Goal: Information Seeking & Learning: Learn about a topic

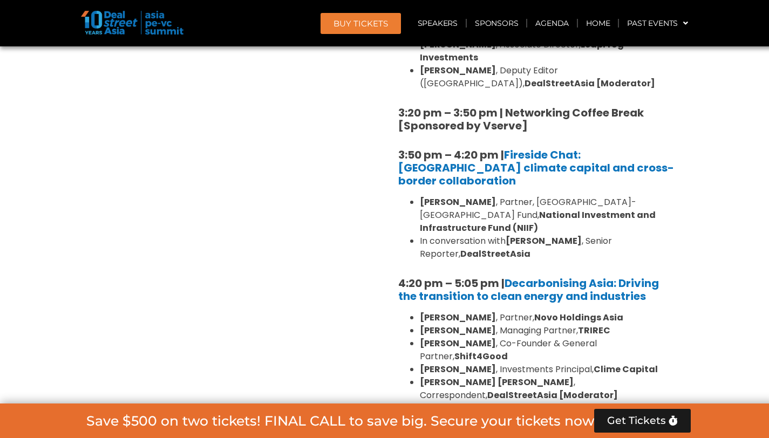
scroll to position [3005, 0]
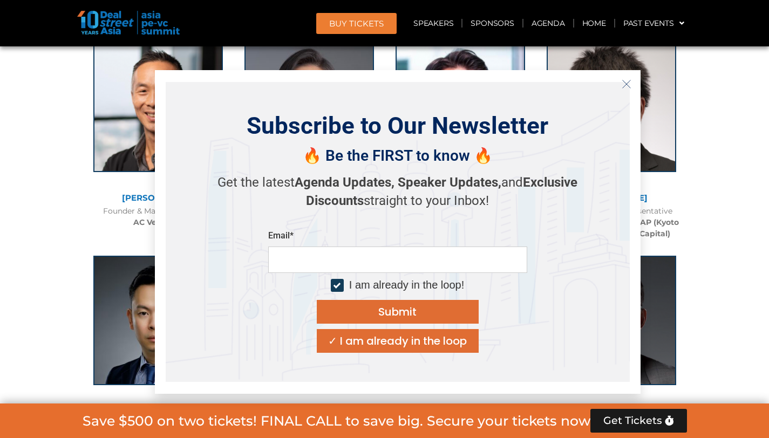
scroll to position [2896, 0]
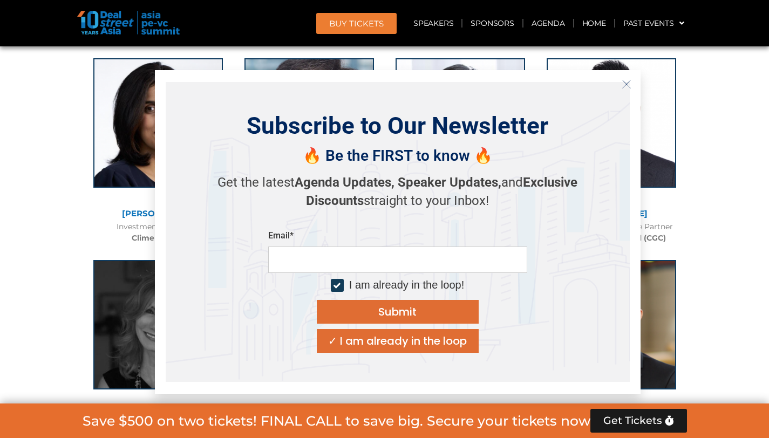
click at [626, 80] on icon "Close" at bounding box center [627, 84] width 10 height 10
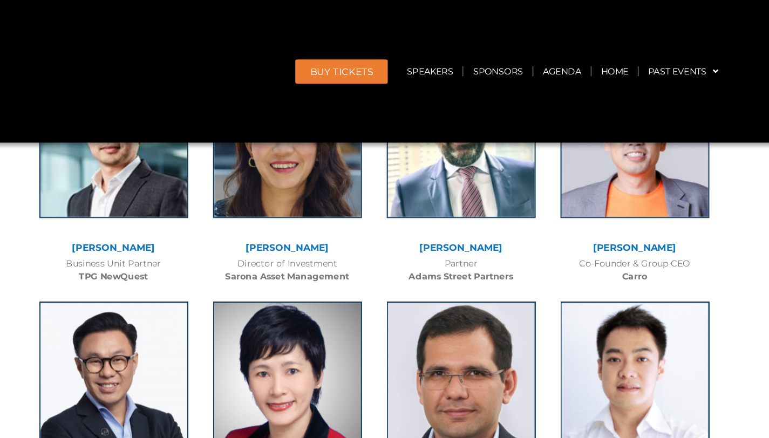
scroll to position [1818, 0]
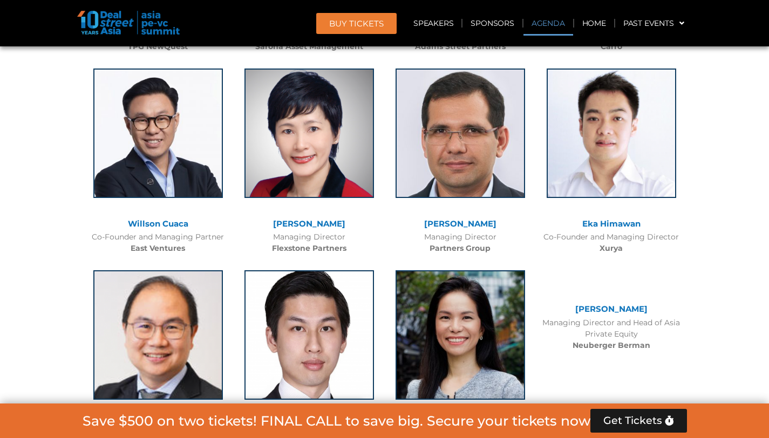
click at [544, 25] on link "Agenda" at bounding box center [549, 23] width 50 height 25
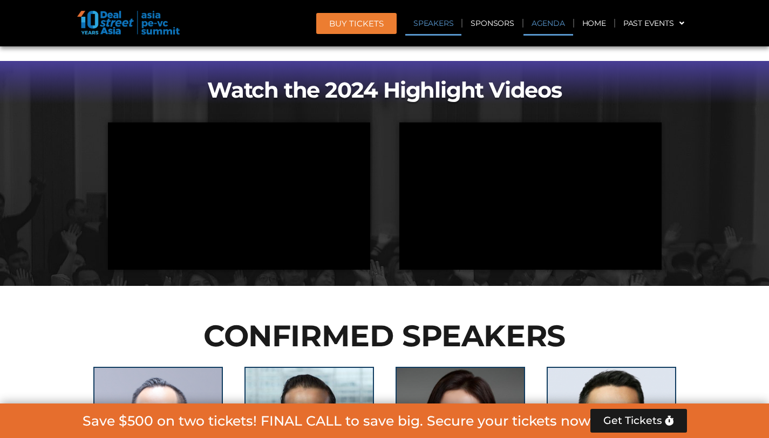
scroll to position [699, 0]
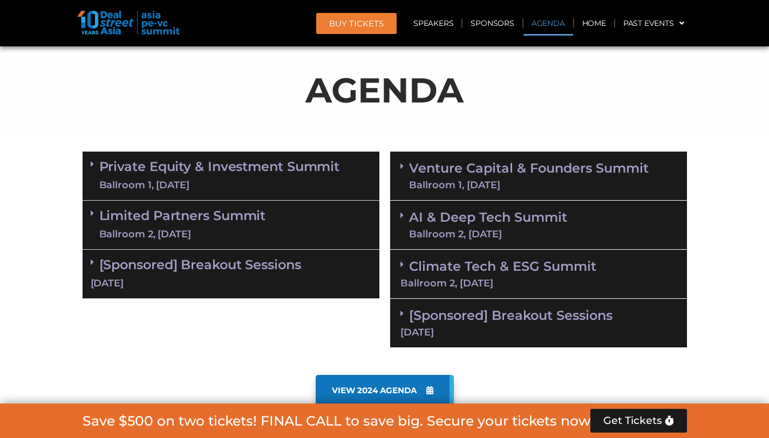
click at [459, 271] on link "Climate Tech & ESG Summit Ballroom 2, 11 Sept" at bounding box center [539, 274] width 276 height 30
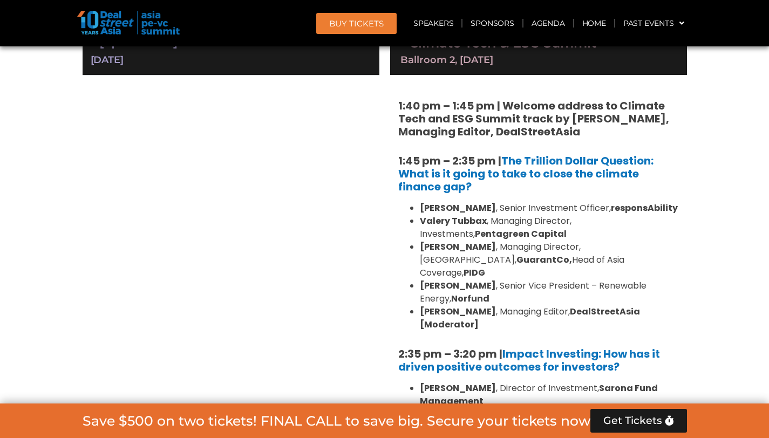
scroll to position [924, 0]
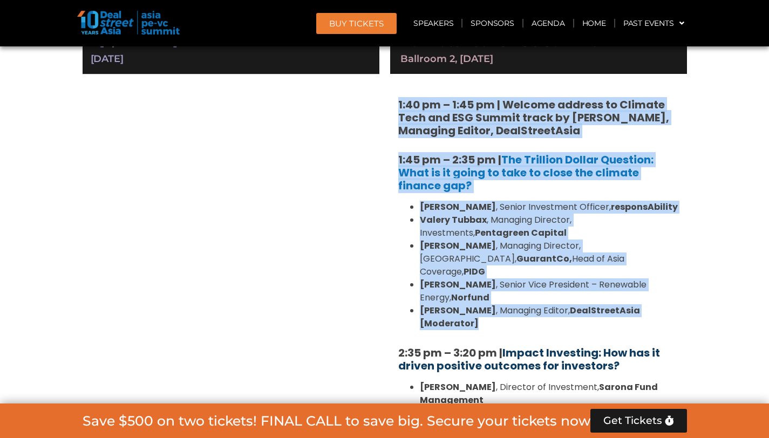
drag, startPoint x: 394, startPoint y: 103, endPoint x: 519, endPoint y: 328, distance: 256.9
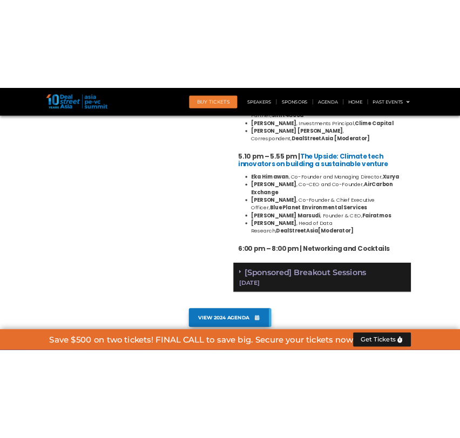
scroll to position [1669, 0]
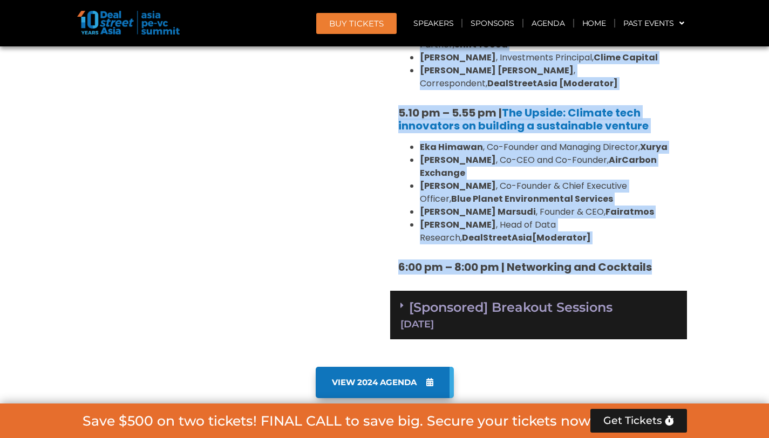
click at [667, 261] on h5 "6:00 pm – 8:00 pm | Networking and Cocktails" at bounding box center [538, 267] width 281 height 13
copy div "1:40 pm – 1:45 pm | Welcome address to Climate Tech and ESG Summit track by Mic…"
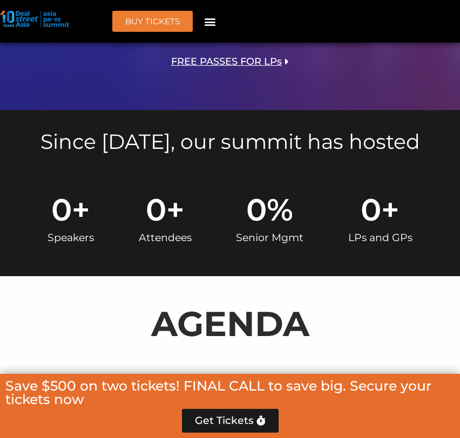
scroll to position [0, 0]
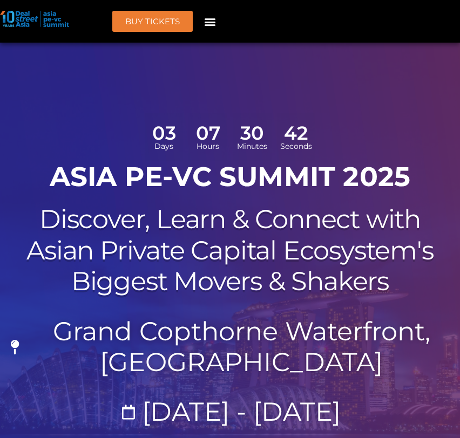
click at [212, 23] on icon "Menu Toggle" at bounding box center [210, 22] width 12 height 12
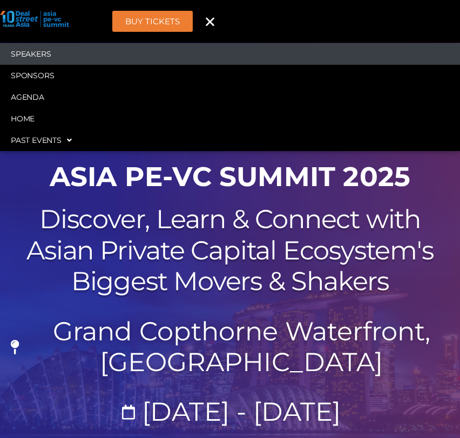
click at [49, 46] on link "Speakers" at bounding box center [230, 54] width 460 height 22
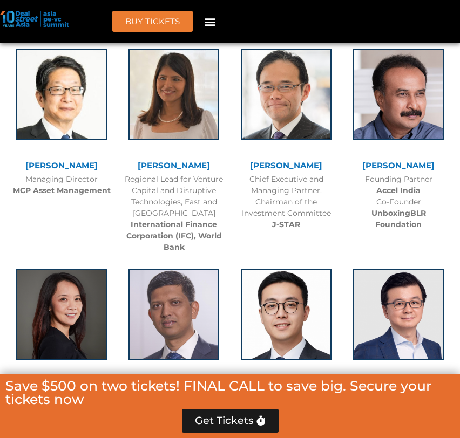
scroll to position [2638, 0]
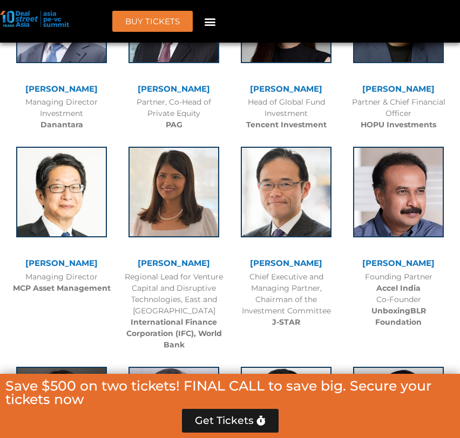
drag, startPoint x: 356, startPoint y: 171, endPoint x: 442, endPoint y: 171, distance: 85.3
click at [444, 259] on div "[PERSON_NAME]" at bounding box center [398, 263] width 101 height 9
copy link "[PERSON_NAME]"
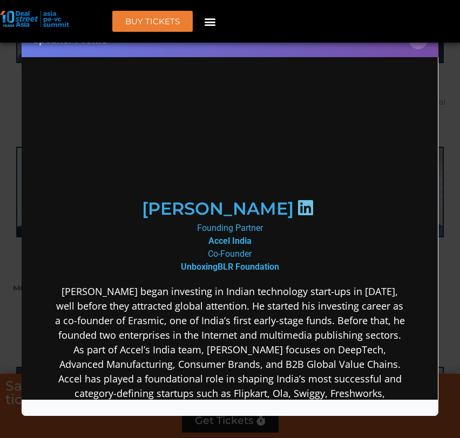
scroll to position [0, 0]
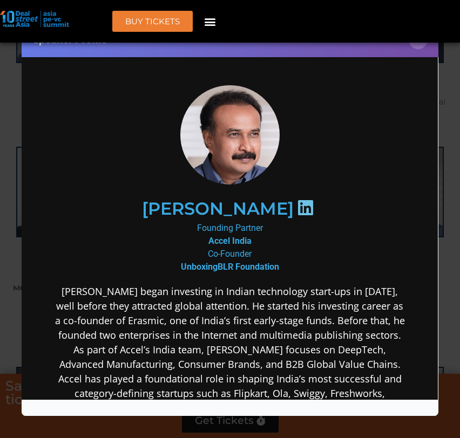
click at [444, 90] on div "Speaker Profile ×" at bounding box center [230, 219] width 460 height 438
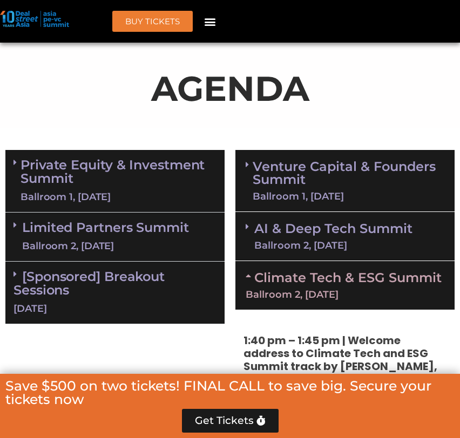
scroll to position [706, 0]
